Goal: Task Accomplishment & Management: Use online tool/utility

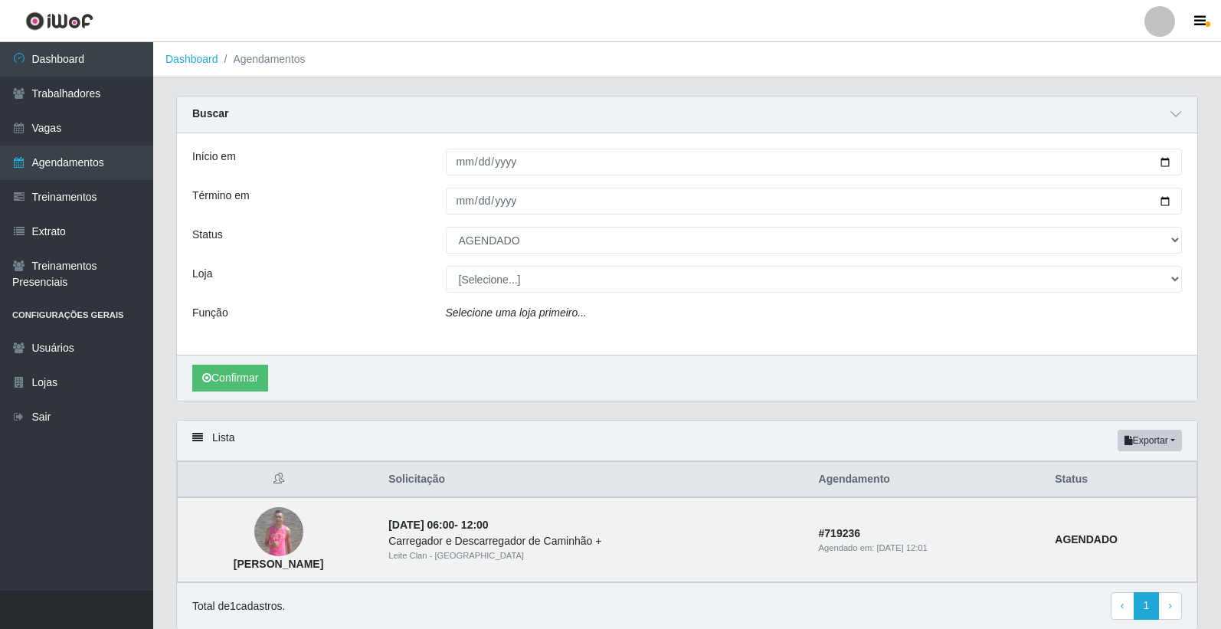
select select "AGENDADO"
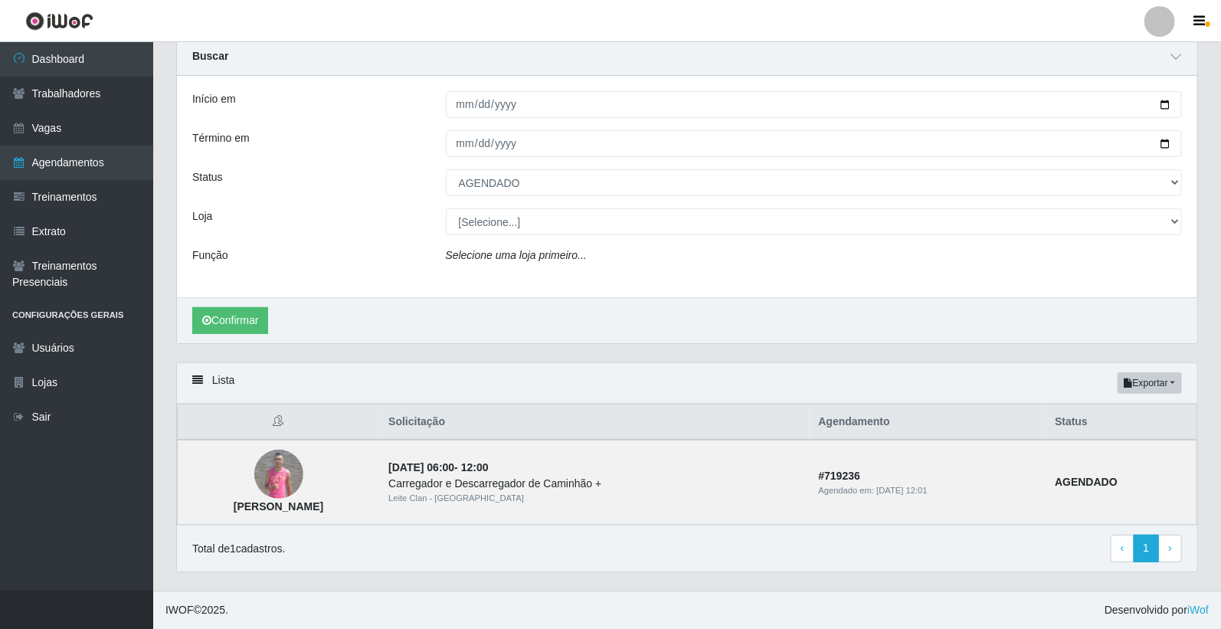
select select "[Selecione...]"
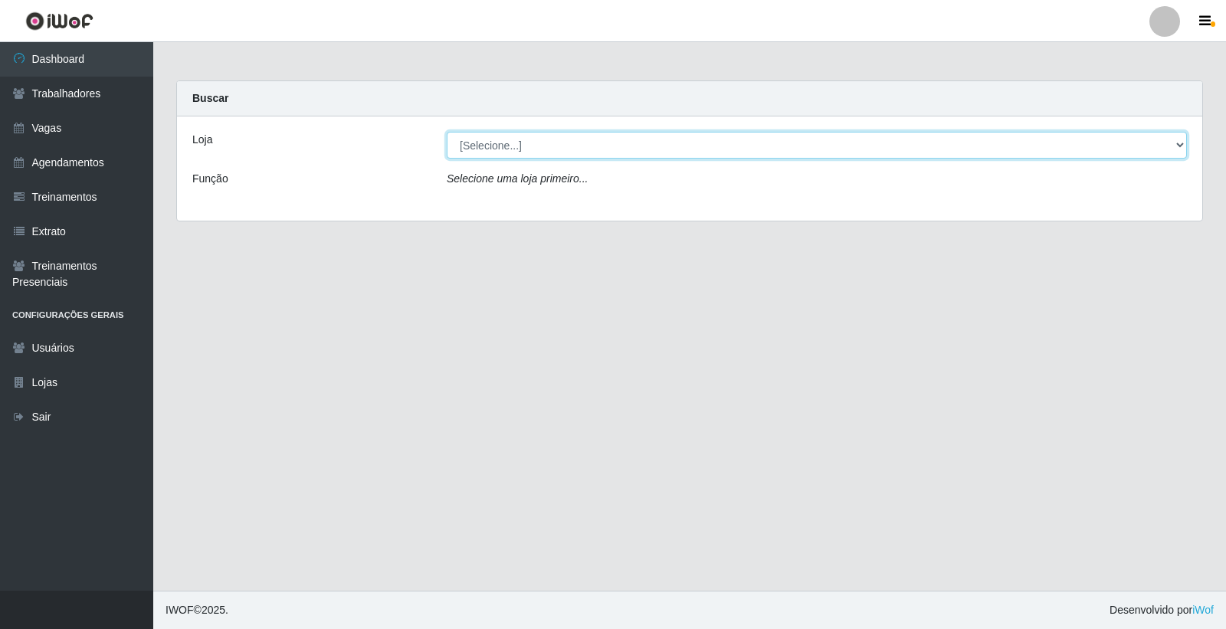
click at [485, 144] on select "[Selecione...] Leite Clan - [GEOGRAPHIC_DATA]" at bounding box center [817, 145] width 740 height 27
select select "452"
click at [447, 132] on select "[Selecione...] Leite Clan - [GEOGRAPHIC_DATA]" at bounding box center [817, 145] width 740 height 27
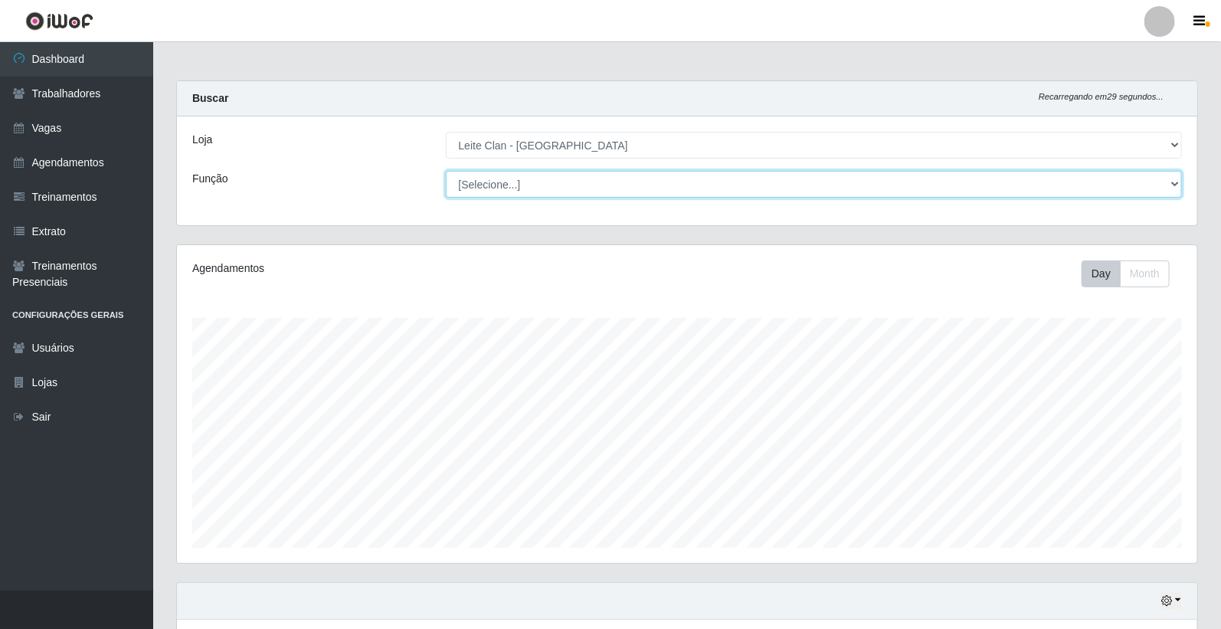
scroll to position [317, 1021]
click at [509, 184] on select "[Selecione...] ASG ASG + Carregador e Descarregador de Caminhão Carregador e De…" at bounding box center [814, 184] width 737 height 27
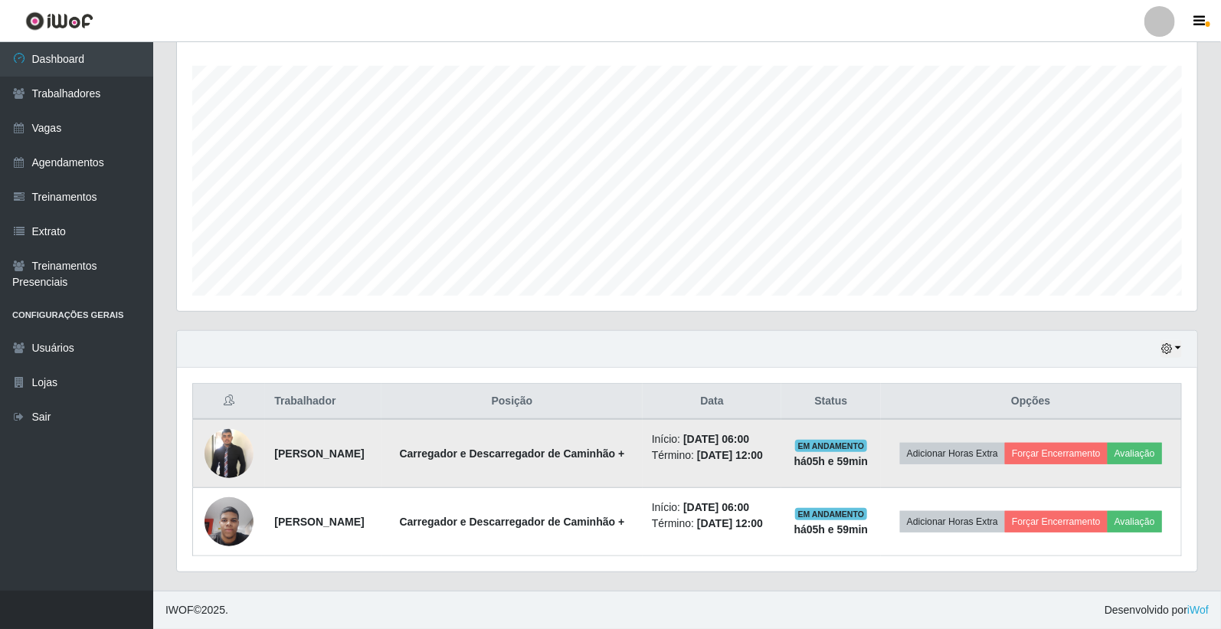
scroll to position [276, 0]
click at [1108, 443] on button "Forçar Encerramento" at bounding box center [1056, 453] width 103 height 21
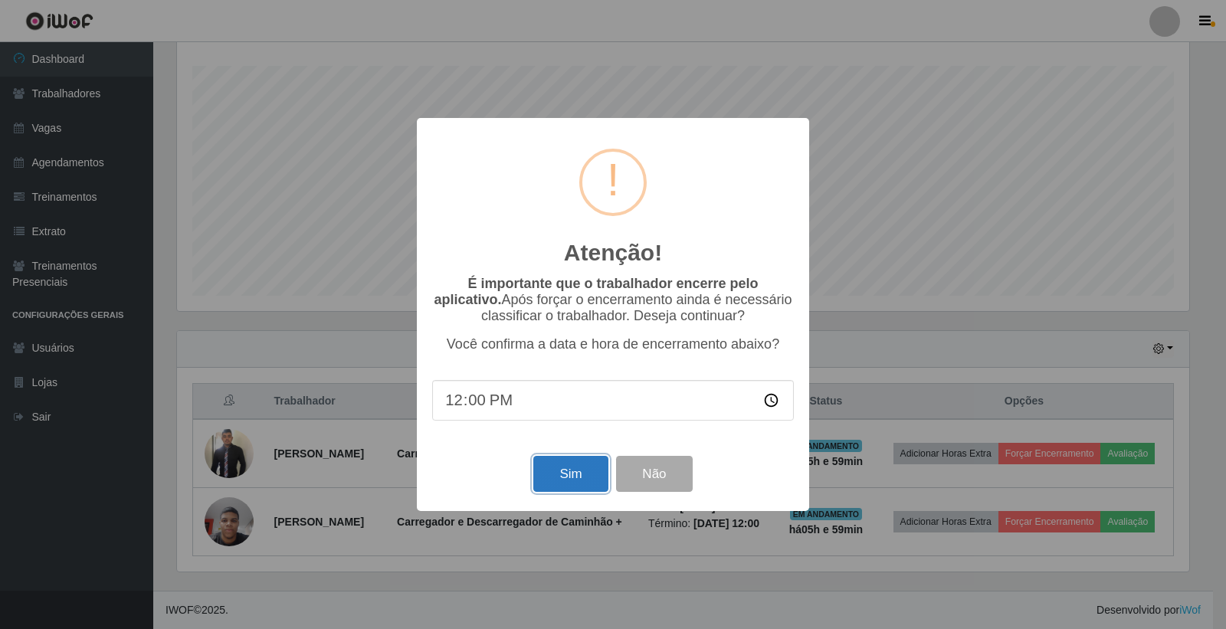
click at [564, 487] on button "Sim" at bounding box center [570, 474] width 74 height 36
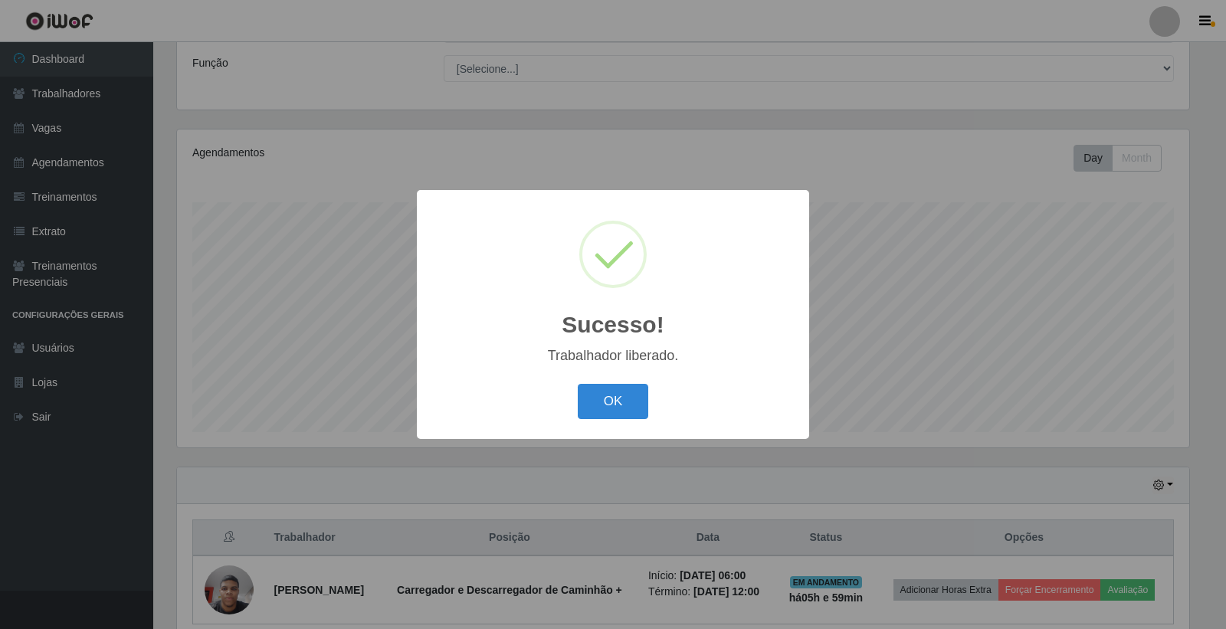
drag, startPoint x: 611, startPoint y: 395, endPoint x: 747, endPoint y: 406, distance: 136.8
click at [636, 395] on button "OK" at bounding box center [613, 402] width 71 height 36
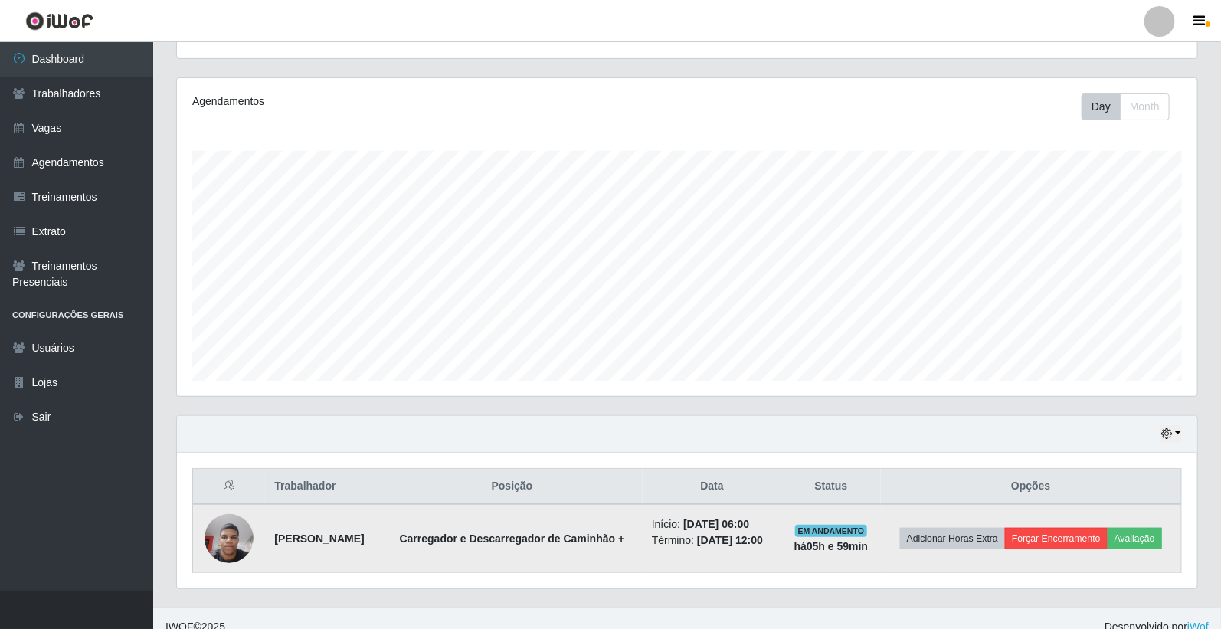
scroll to position [195, 0]
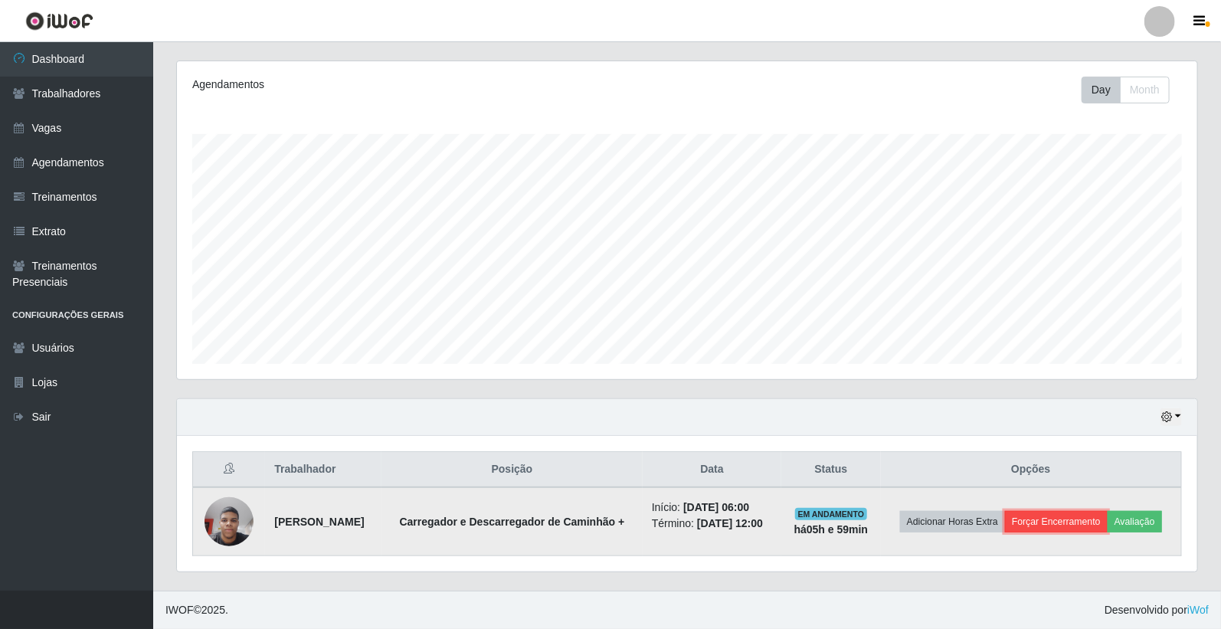
click at [1073, 511] on button "Forçar Encerramento" at bounding box center [1056, 521] width 103 height 21
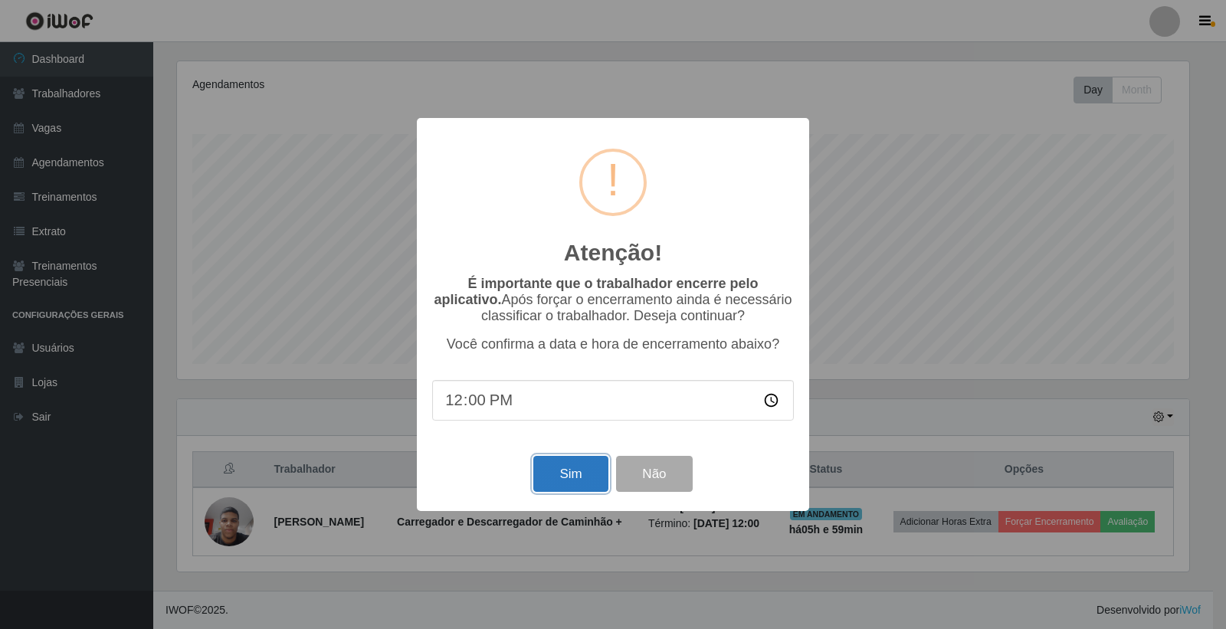
click at [576, 469] on button "Sim" at bounding box center [570, 474] width 74 height 36
